Goal: Transaction & Acquisition: Subscribe to service/newsletter

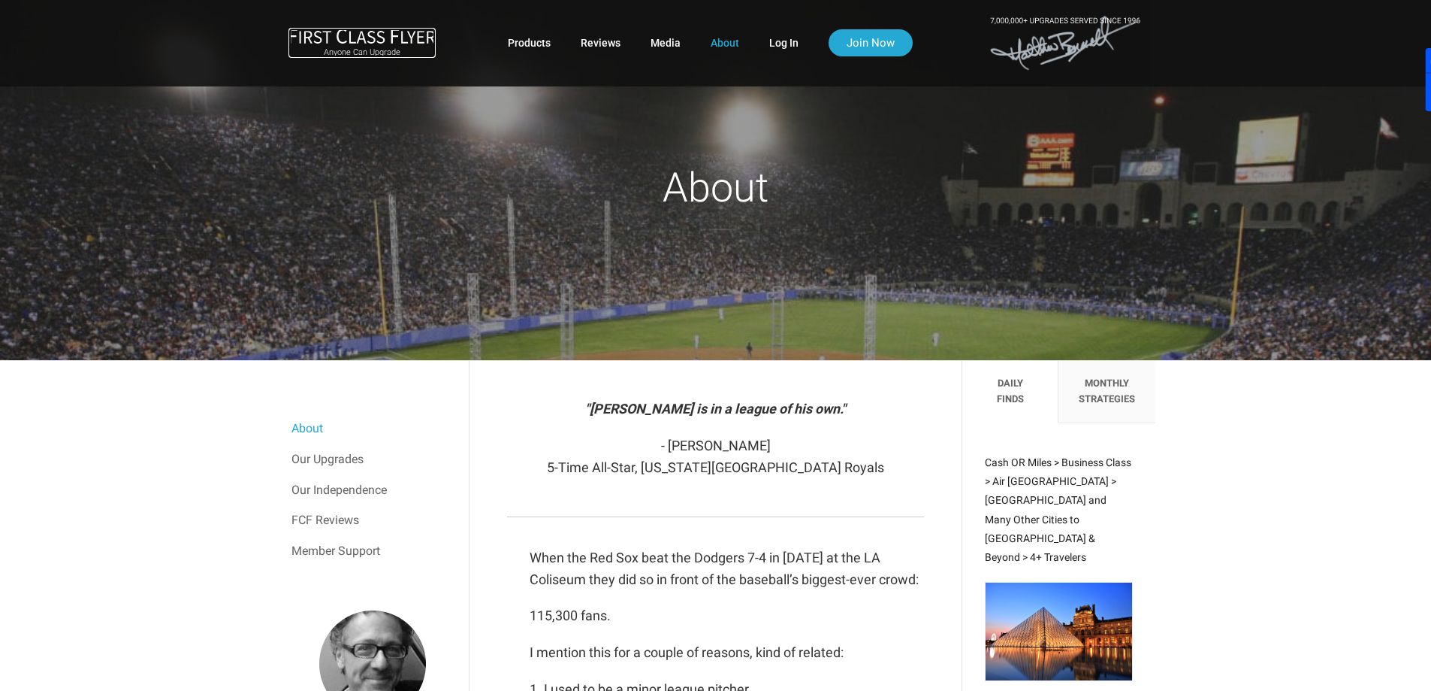
click at [373, 37] on img at bounding box center [362, 36] width 147 height 16
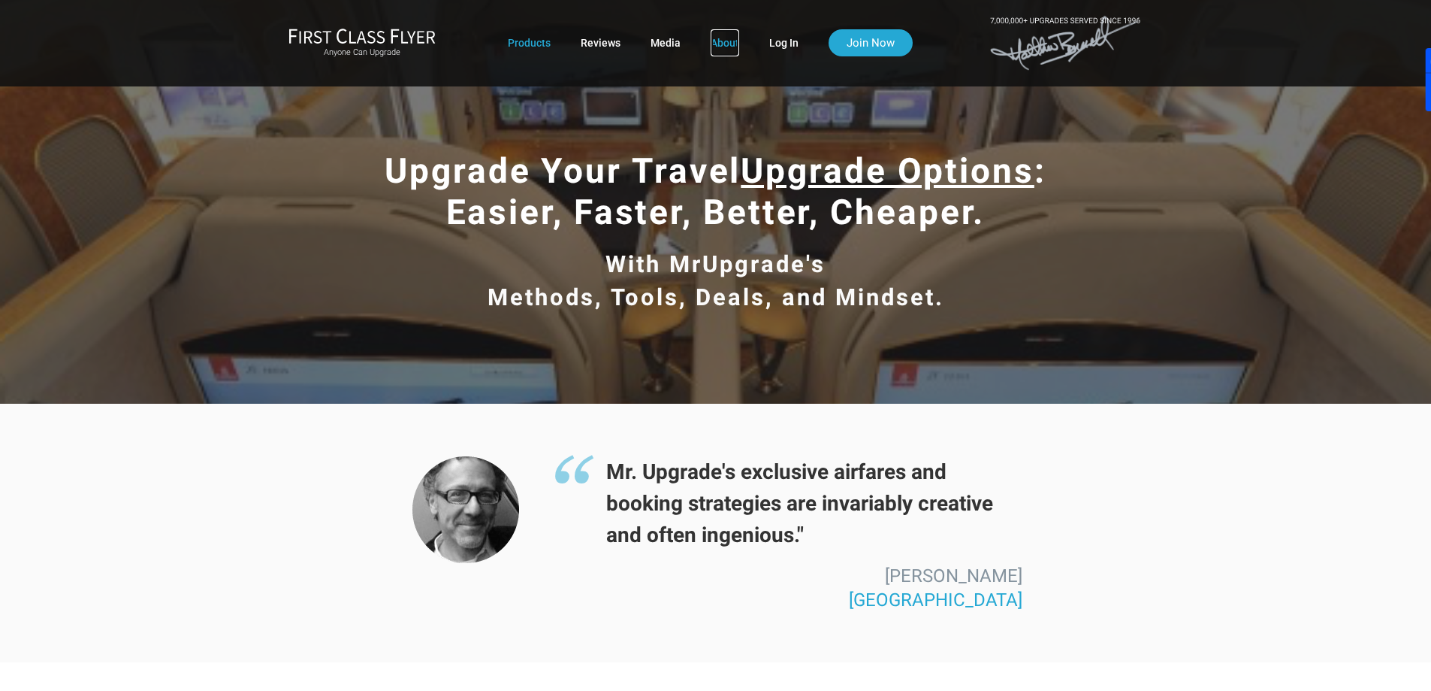
click at [730, 40] on link "About" at bounding box center [725, 42] width 29 height 27
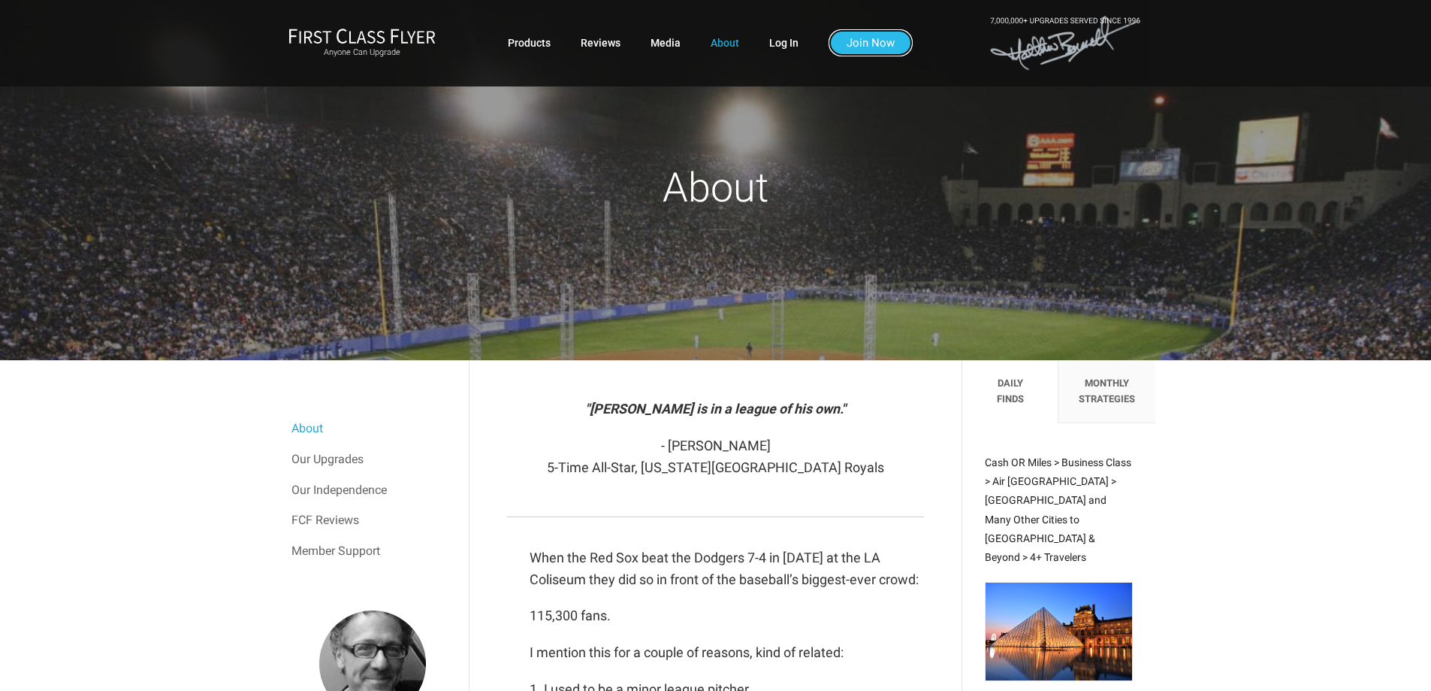
click at [867, 45] on link "Join Now" at bounding box center [871, 42] width 84 height 27
